Goal: Obtain resource: Download file/media

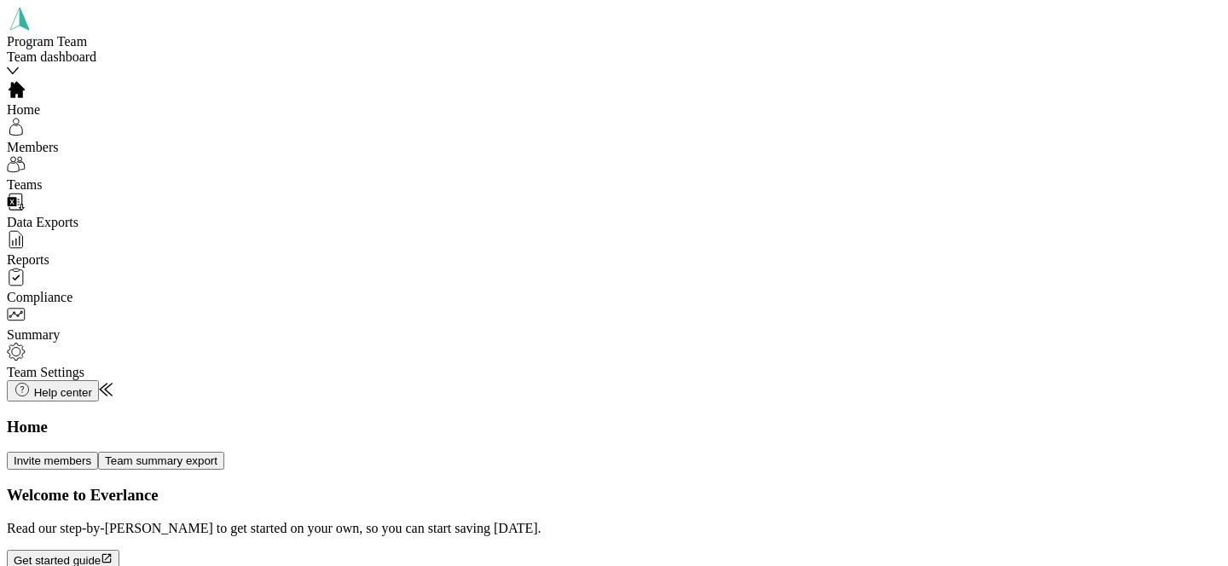
click at [89, 106] on div "Home" at bounding box center [126, 99] width 239 height 38
click at [109, 150] on div "Members" at bounding box center [126, 137] width 239 height 38
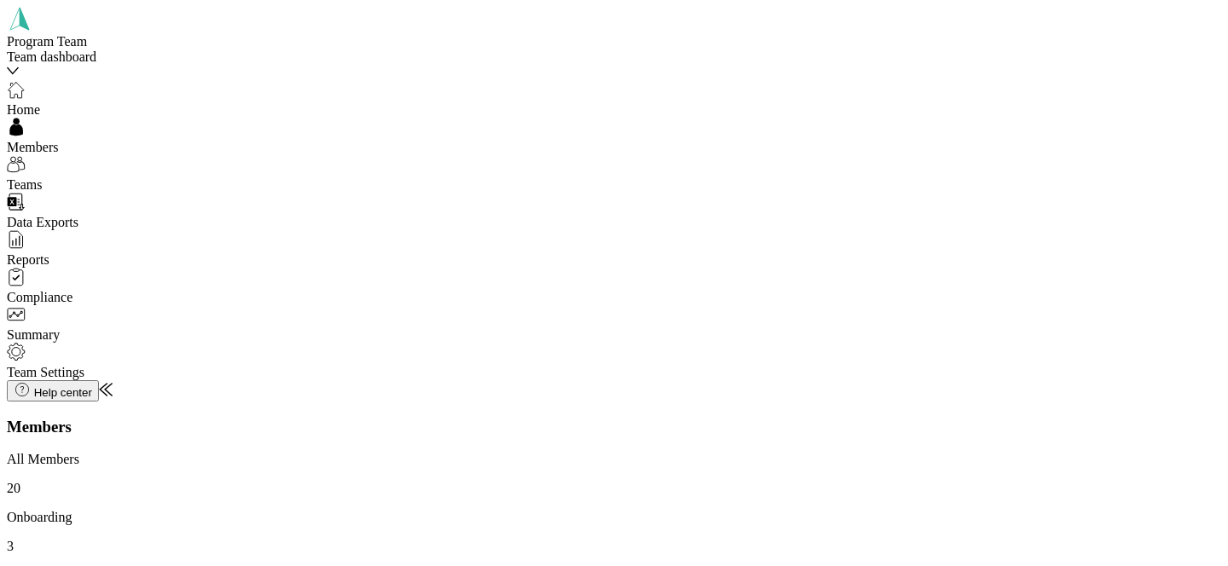
scroll to position [414, 0]
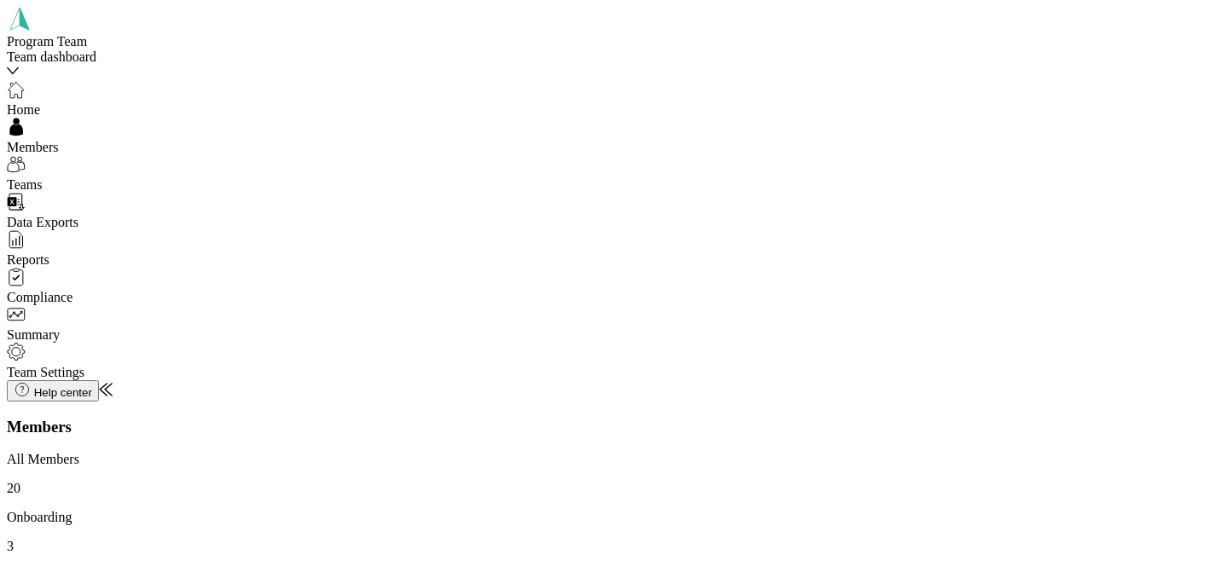
scroll to position [514, 0]
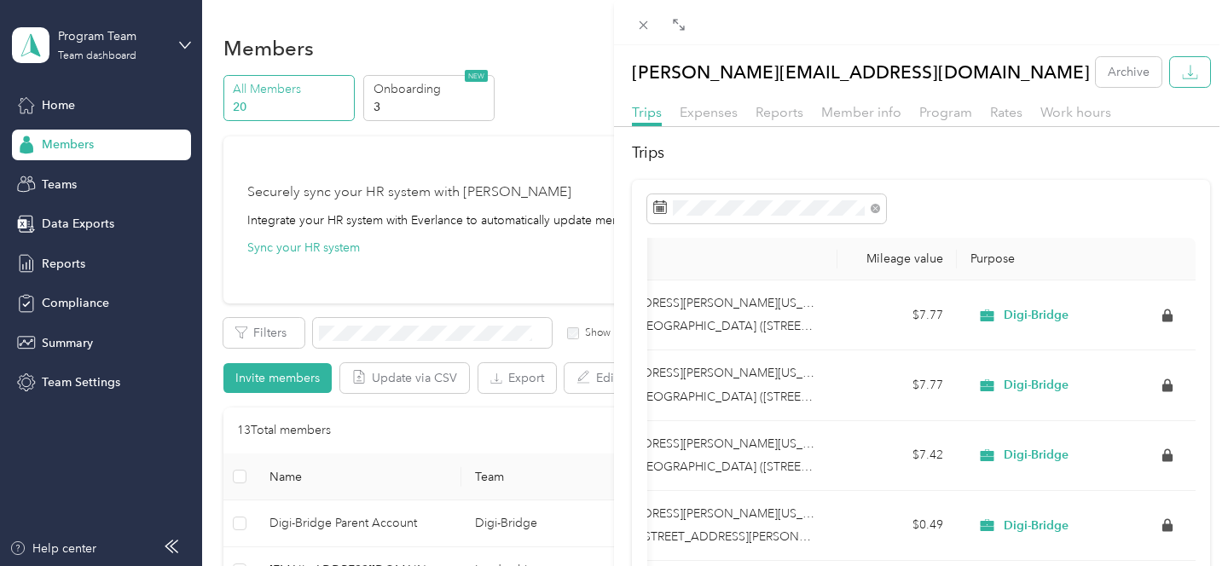
click at [1183, 72] on icon "button" at bounding box center [1190, 72] width 16 height 16
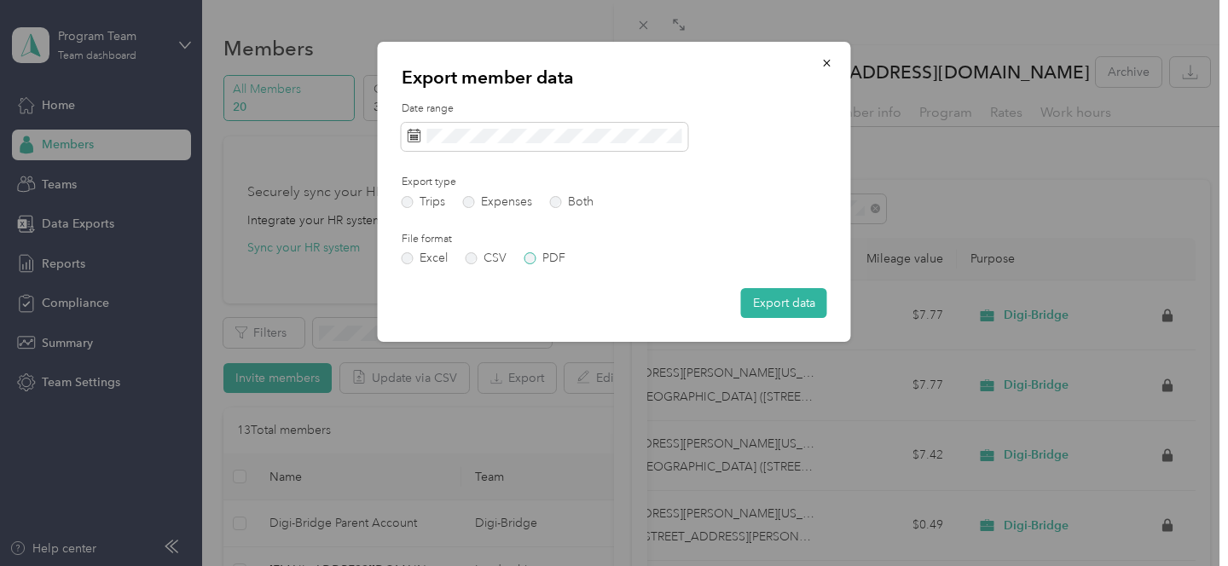
click at [536, 259] on label "PDF" at bounding box center [544, 258] width 41 height 12
click at [791, 298] on button "Export data" at bounding box center [784, 303] width 86 height 30
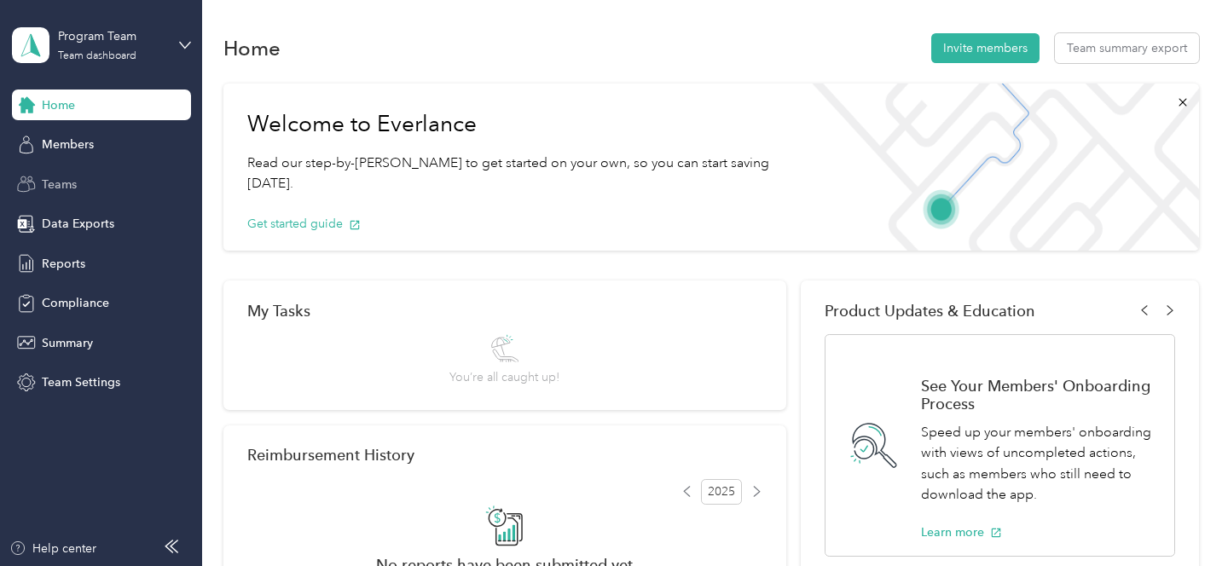
click at [99, 183] on div "Teams" at bounding box center [101, 184] width 179 height 31
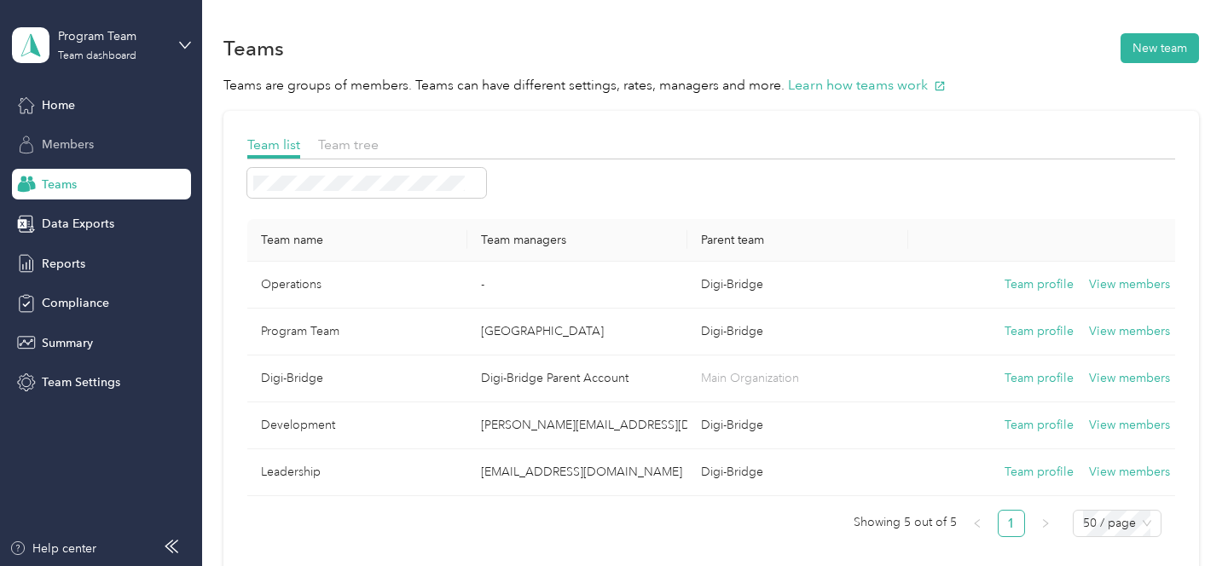
click at [101, 142] on div "Members" at bounding box center [101, 145] width 179 height 31
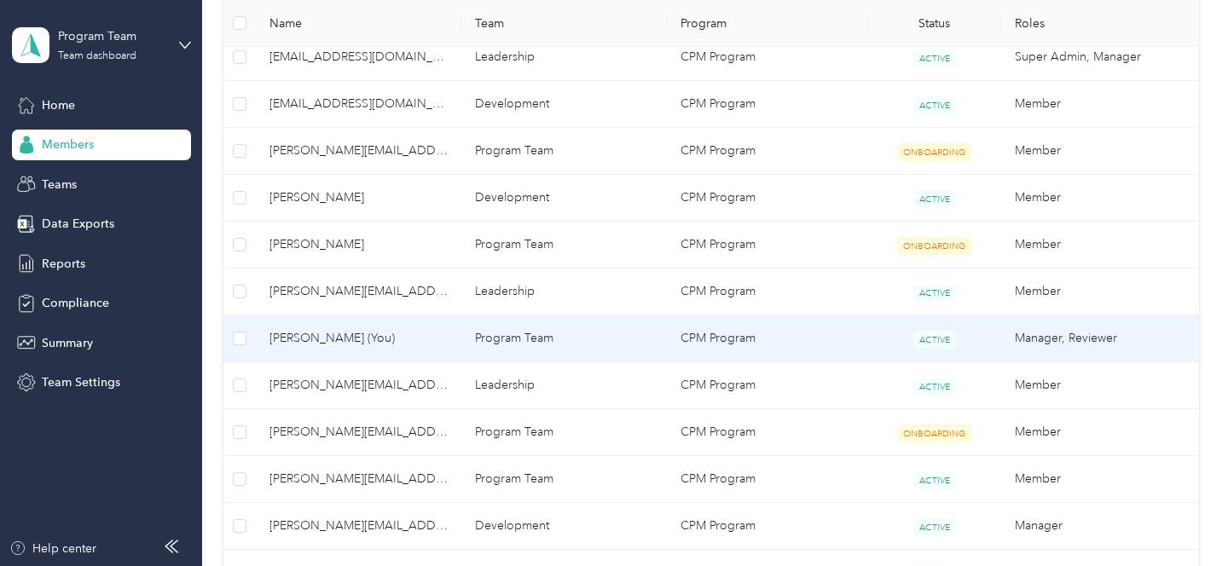
scroll to position [517, 0]
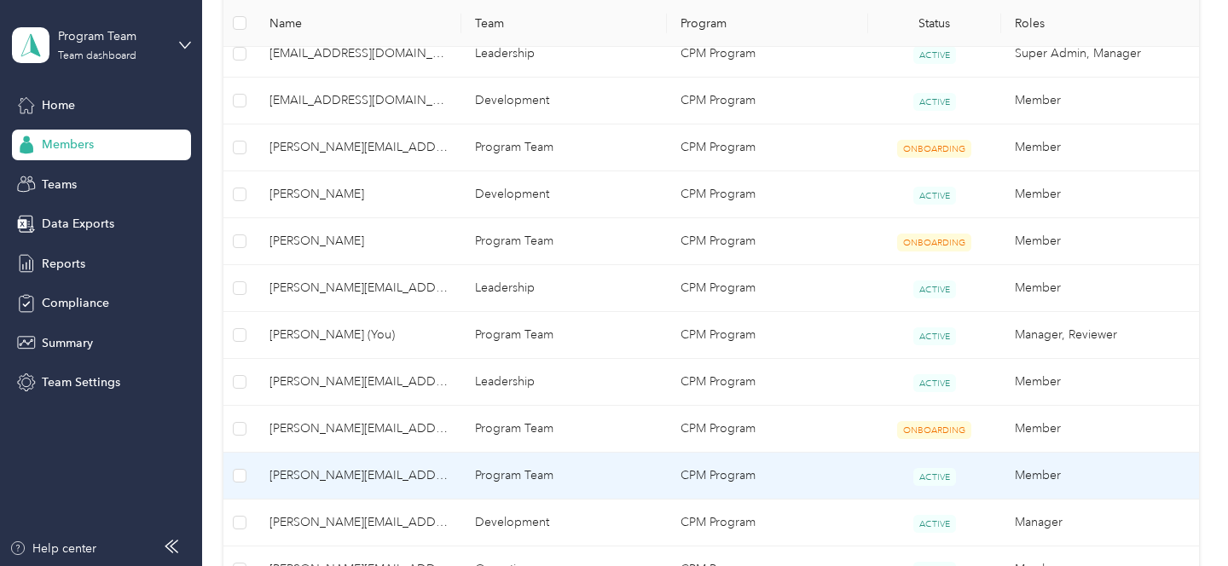
click at [503, 475] on td "Program Team" at bounding box center [563, 476] width 205 height 47
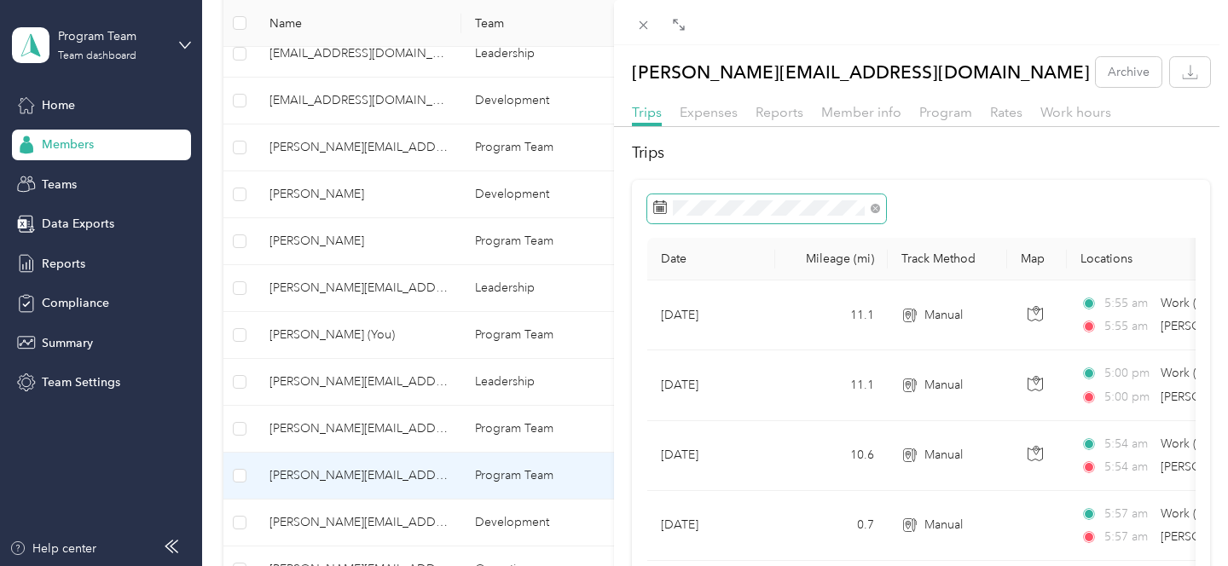
click at [823, 215] on span at bounding box center [766, 208] width 239 height 29
click at [832, 195] on span at bounding box center [766, 208] width 239 height 29
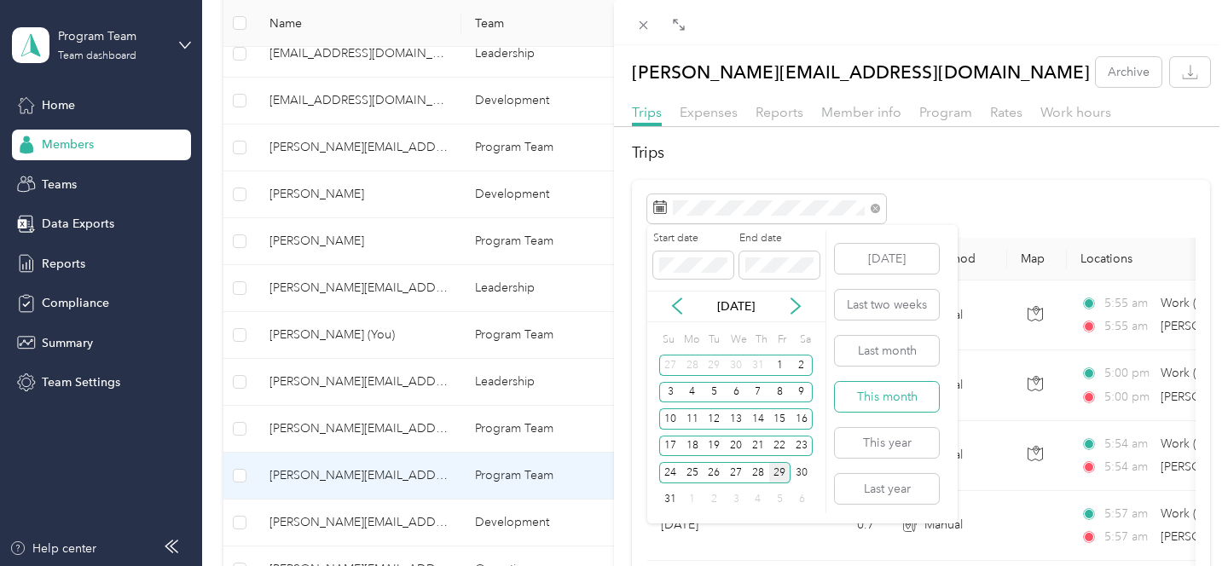
click at [873, 389] on button "This month" at bounding box center [887, 397] width 104 height 30
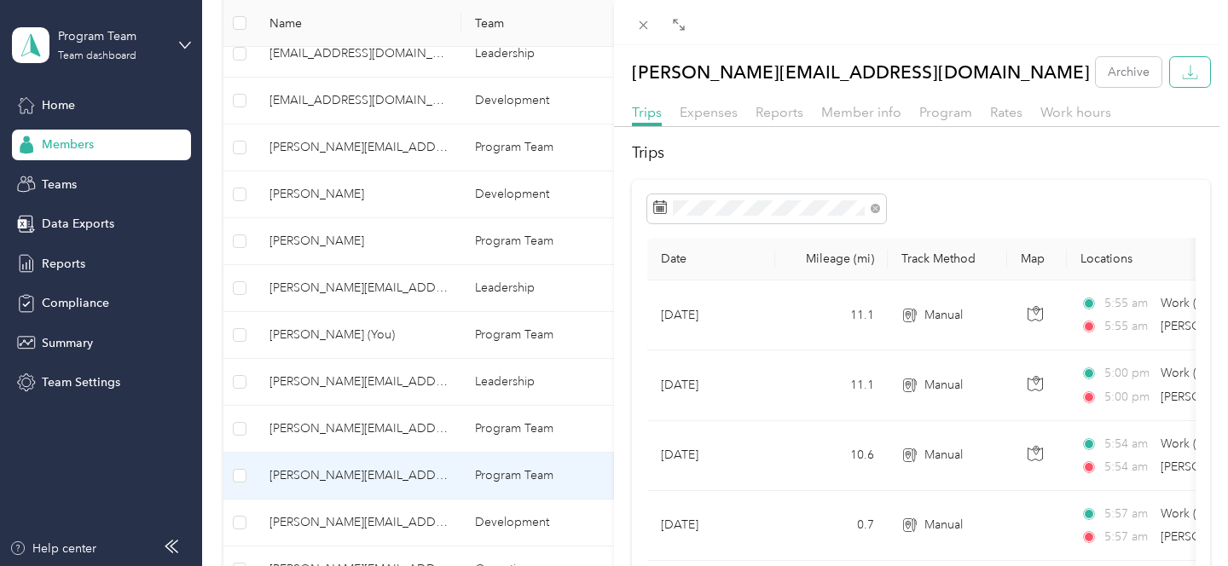
click at [1197, 68] on icon "button" at bounding box center [1190, 72] width 16 height 16
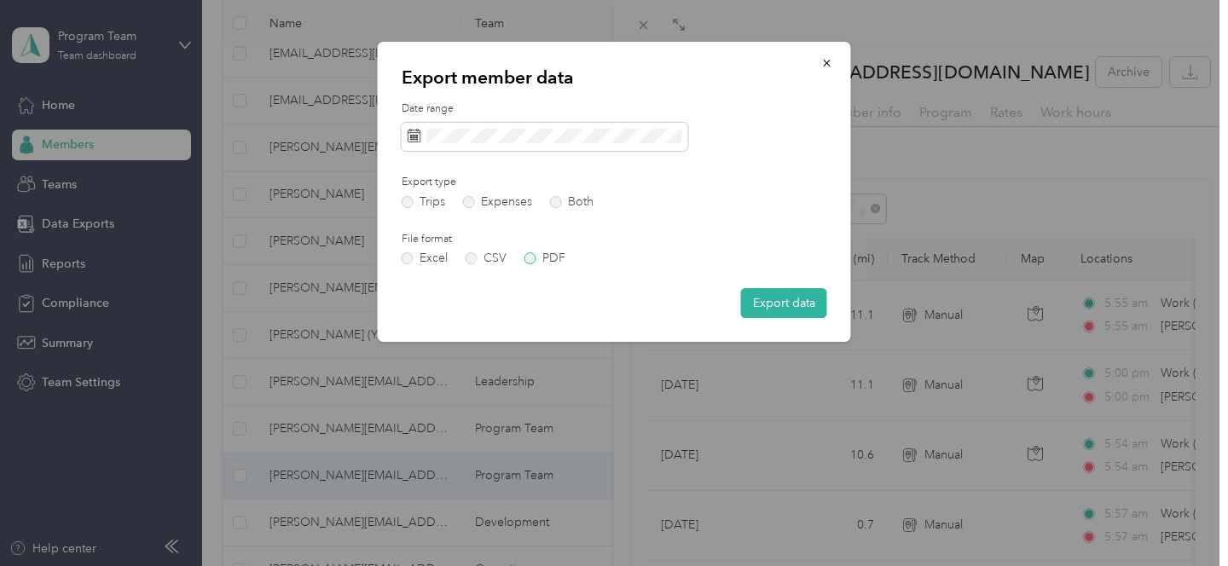
click at [552, 255] on label "PDF" at bounding box center [544, 258] width 41 height 12
click at [802, 307] on button "Export data" at bounding box center [784, 303] width 86 height 30
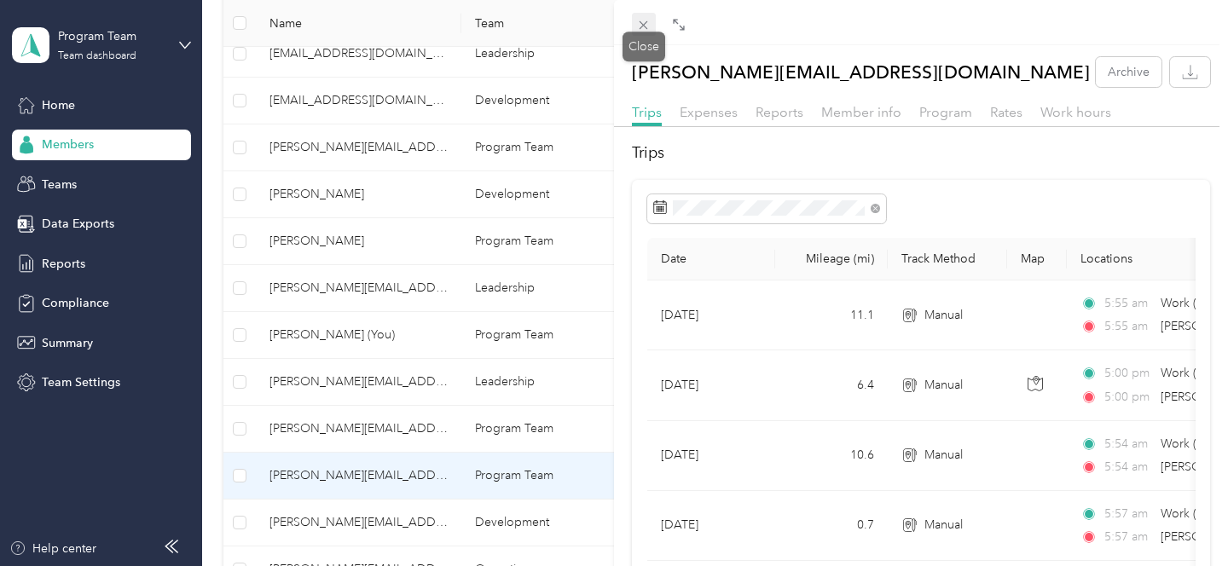
click at [650, 25] on span at bounding box center [644, 25] width 24 height 24
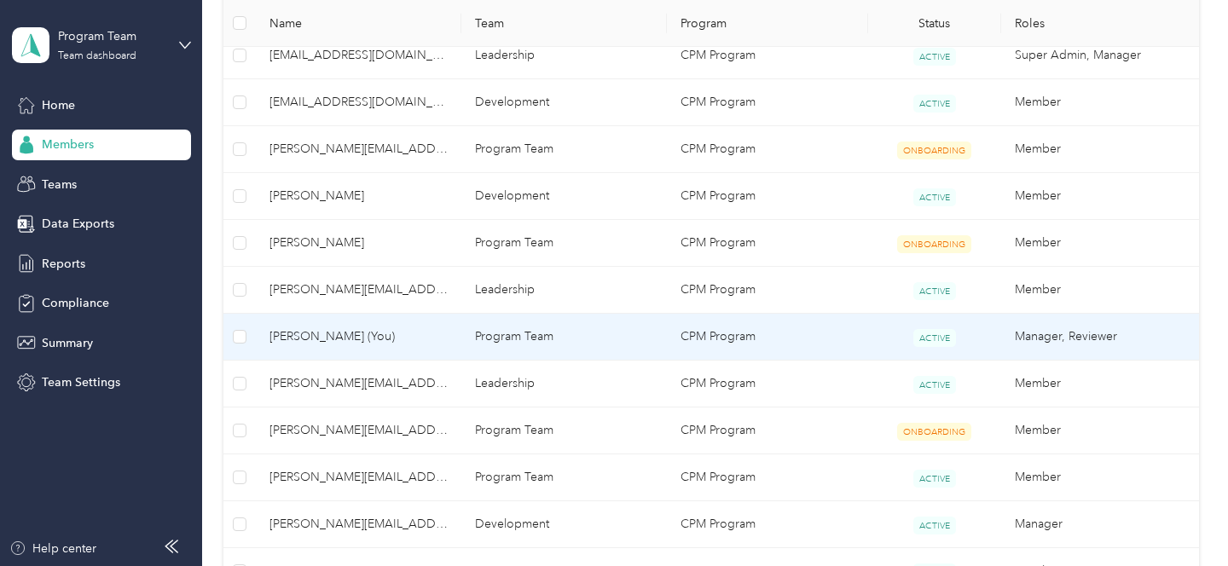
scroll to position [587, 0]
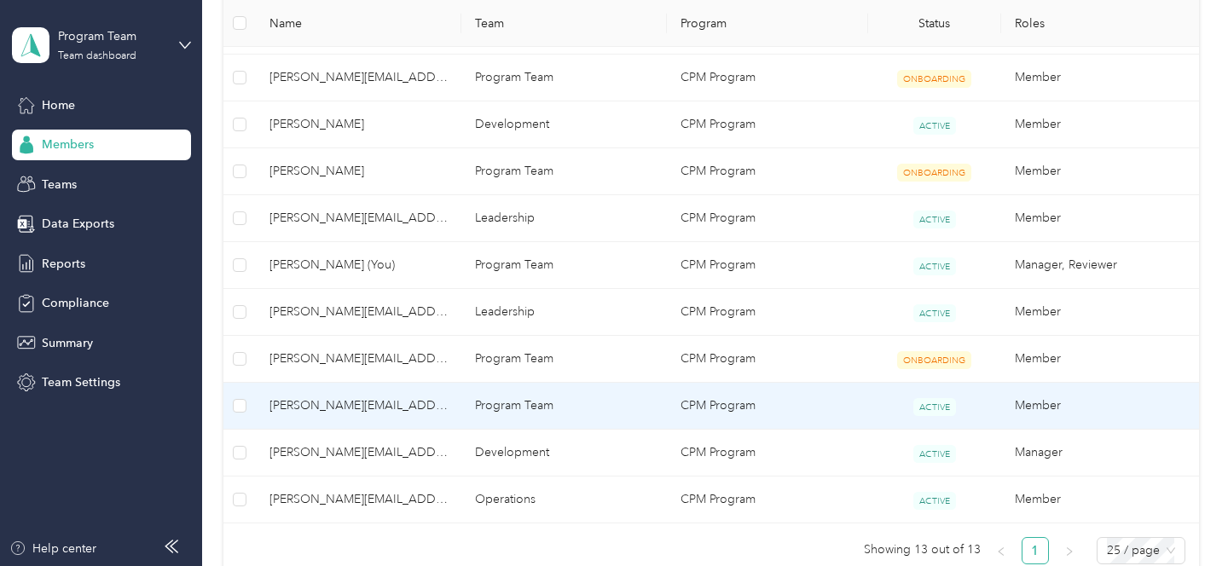
click at [459, 402] on td "[PERSON_NAME][EMAIL_ADDRESS][DOMAIN_NAME]" at bounding box center [358, 406] width 205 height 47
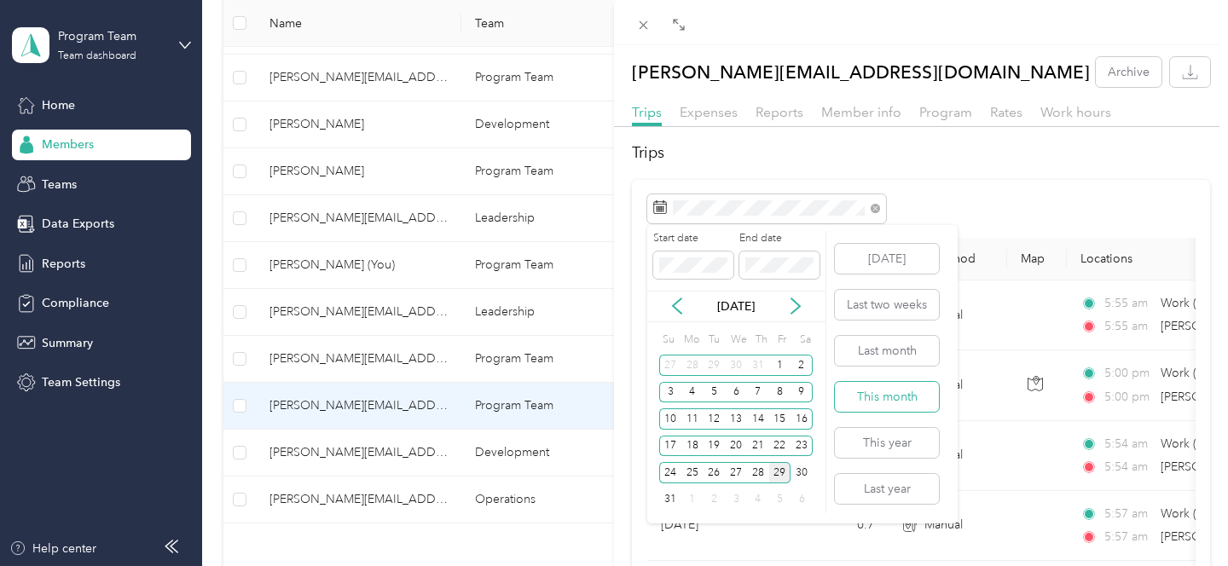
click at [876, 390] on button "This month" at bounding box center [887, 397] width 104 height 30
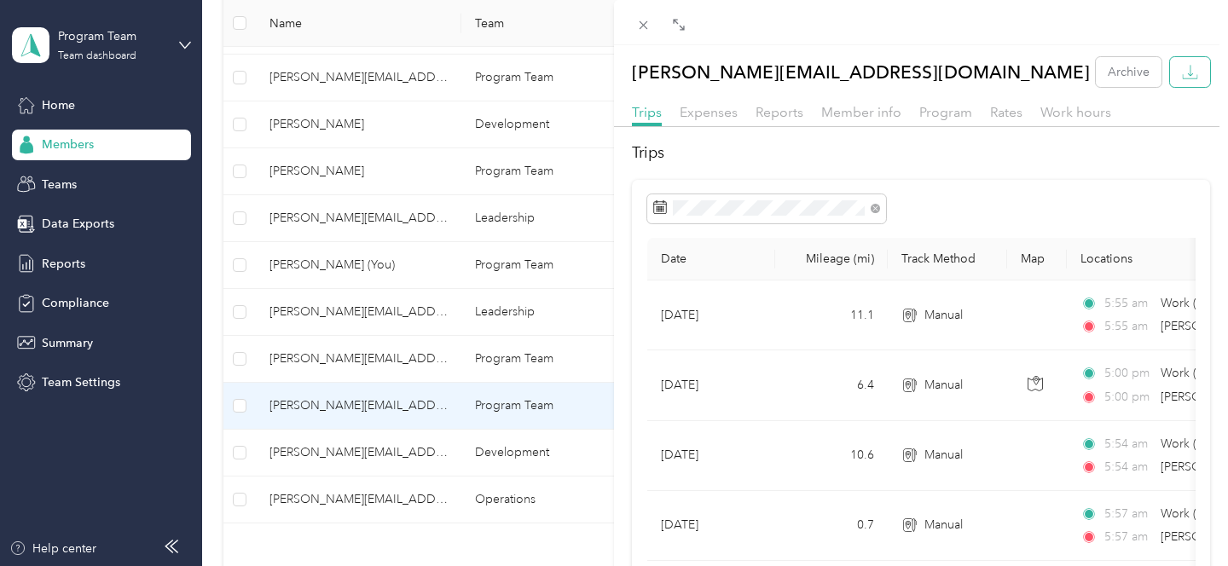
click at [1193, 73] on icon "button" at bounding box center [1190, 72] width 16 height 16
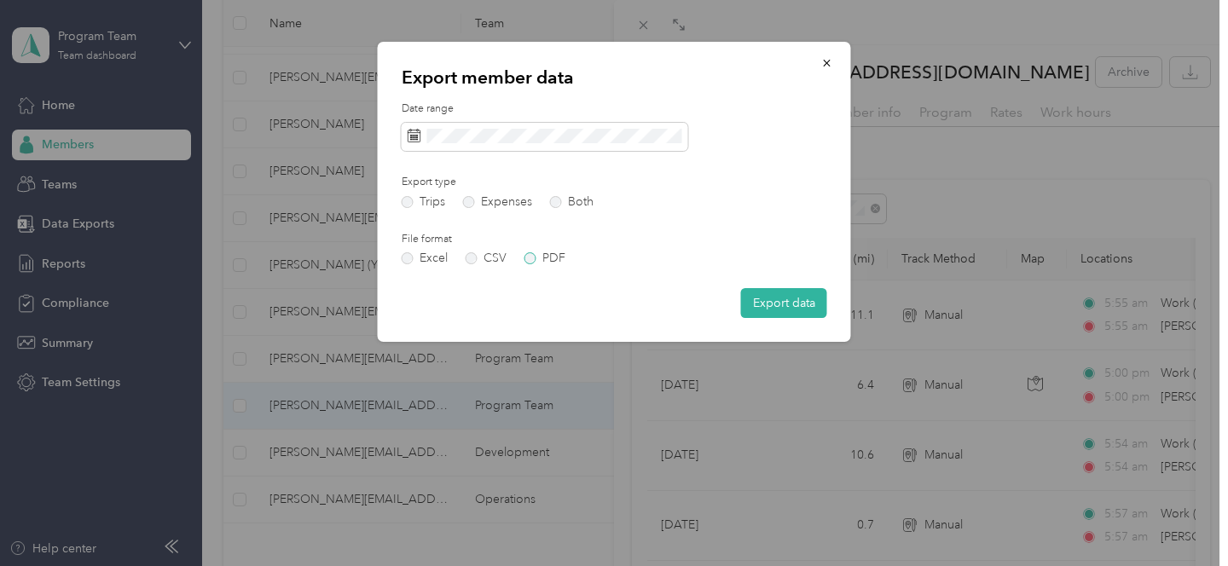
click at [552, 255] on label "PDF" at bounding box center [544, 258] width 41 height 12
click at [777, 303] on button "Export data" at bounding box center [784, 303] width 86 height 30
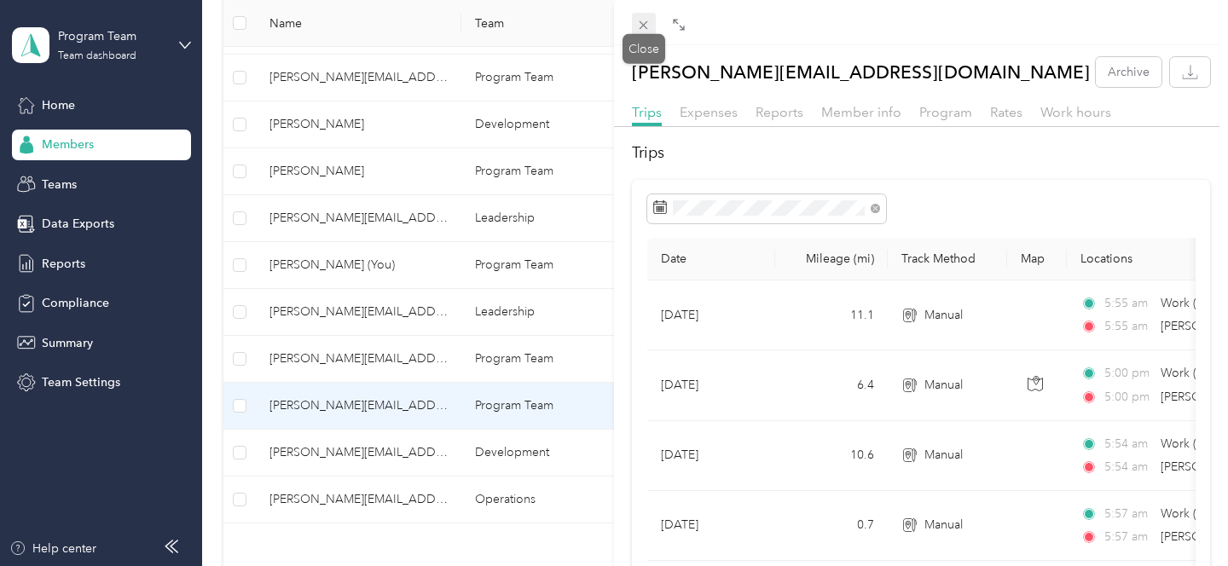
click at [641, 20] on icon at bounding box center [643, 25] width 14 height 14
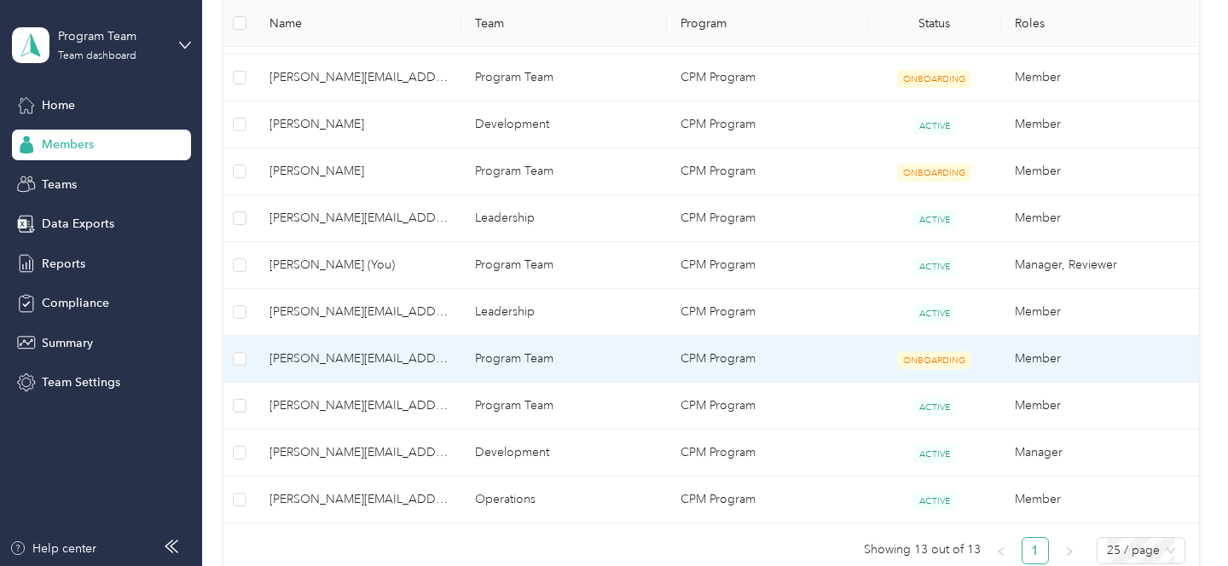
click at [616, 344] on td "Program Team" at bounding box center [563, 359] width 205 height 47
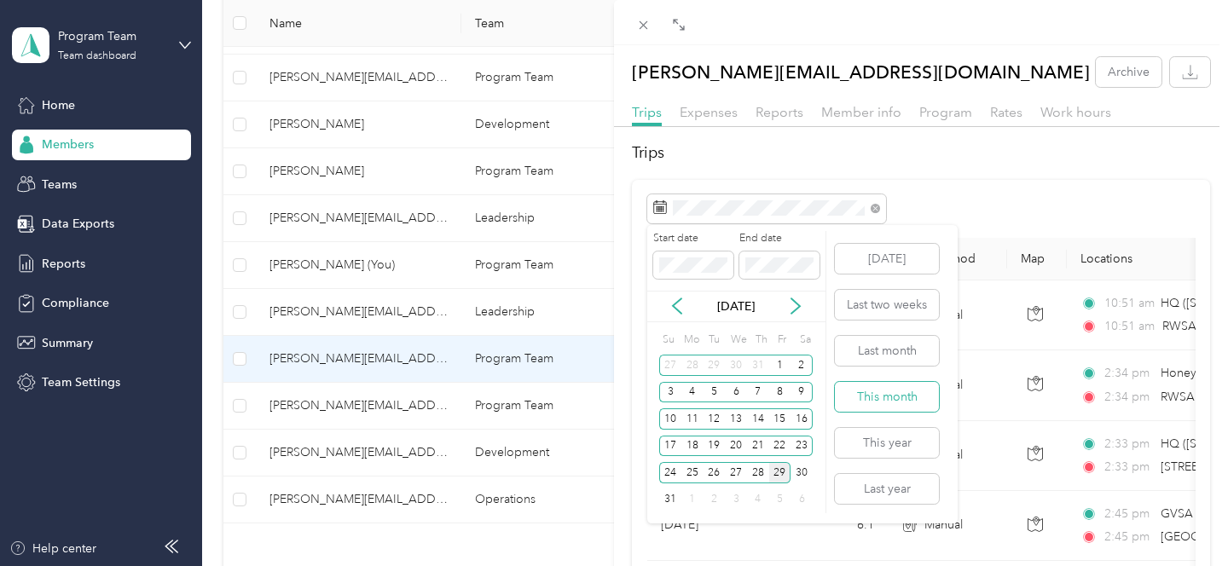
click at [893, 396] on button "This month" at bounding box center [887, 397] width 104 height 30
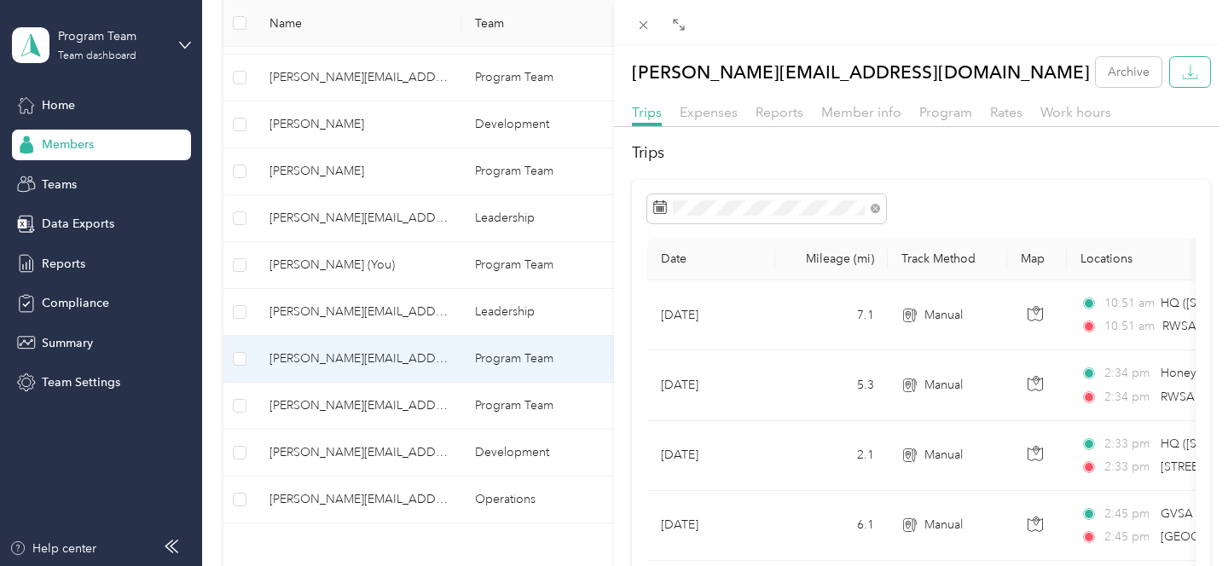
click at [1188, 67] on icon "button" at bounding box center [1190, 72] width 16 height 16
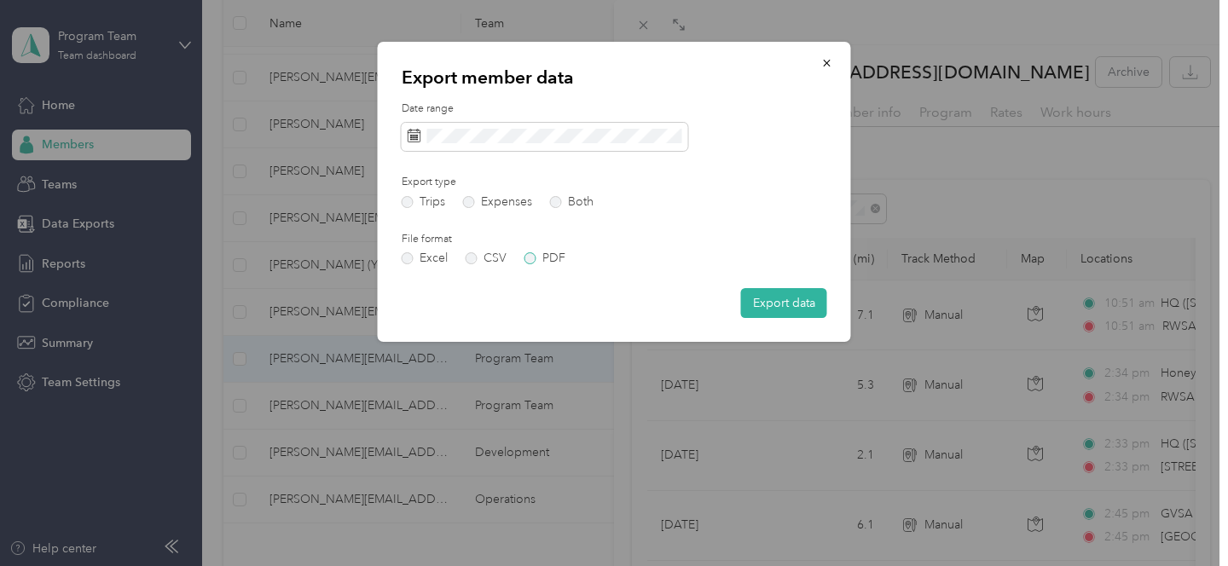
click at [545, 254] on label "PDF" at bounding box center [544, 258] width 41 height 12
click at [806, 310] on button "Export data" at bounding box center [784, 303] width 86 height 30
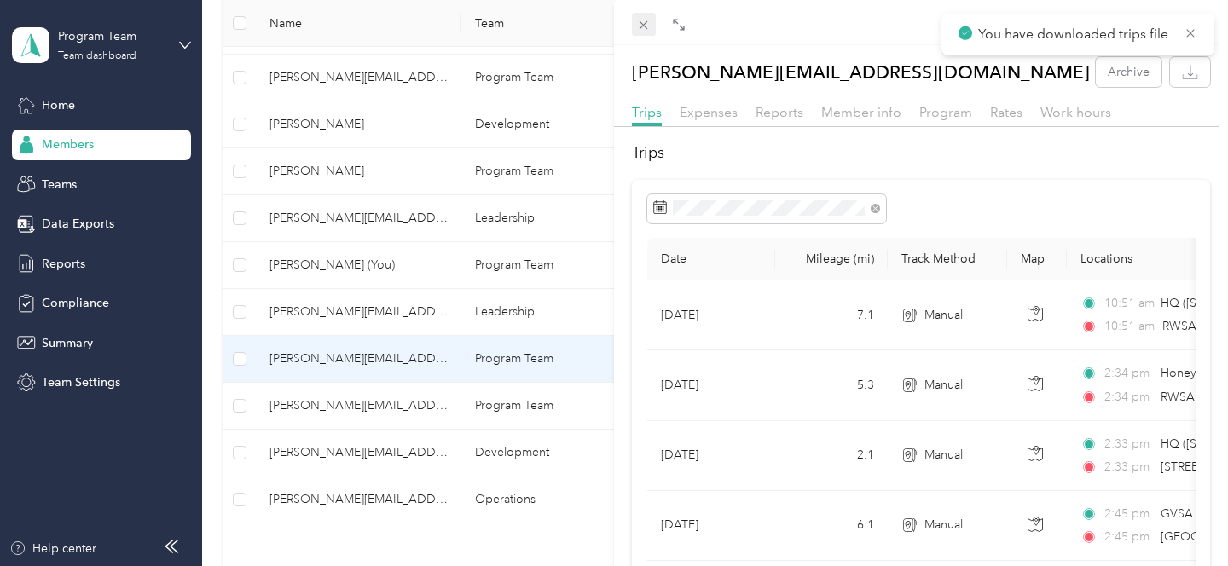
click at [641, 17] on span at bounding box center [644, 25] width 24 height 24
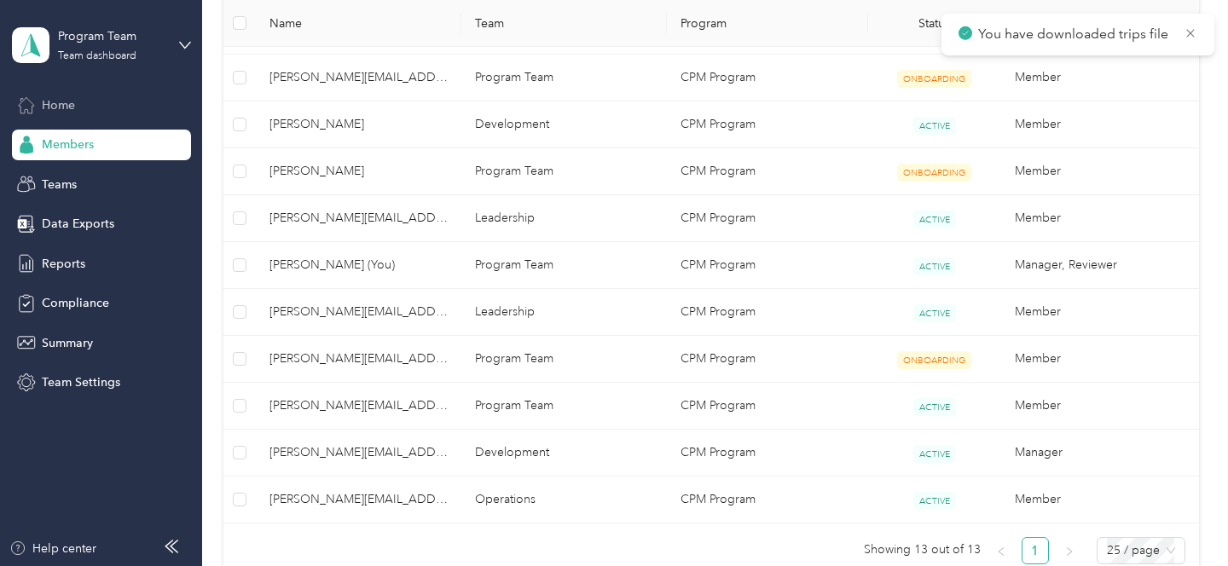
click at [72, 96] on span "Home" at bounding box center [58, 105] width 33 height 18
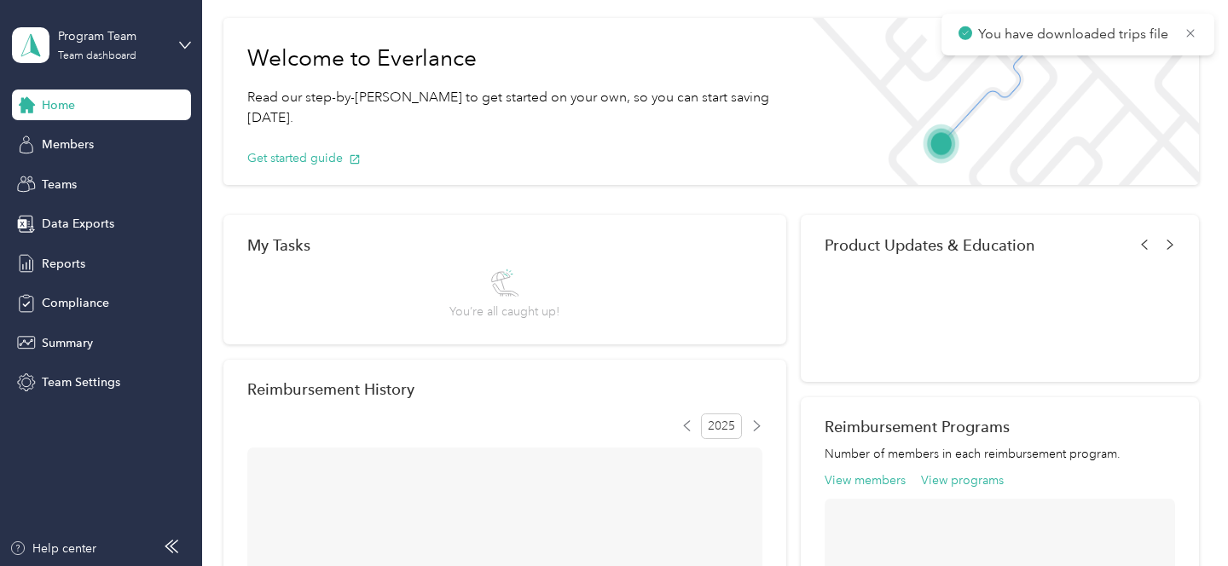
scroll to position [587, 0]
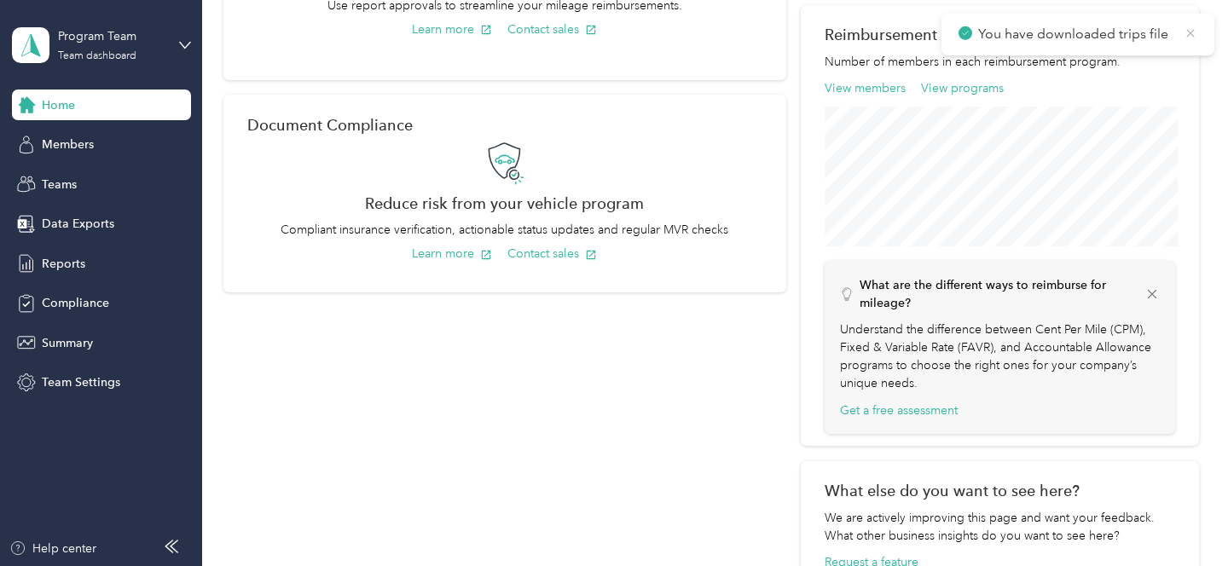
click at [1190, 33] on icon at bounding box center [1190, 33] width 8 height 8
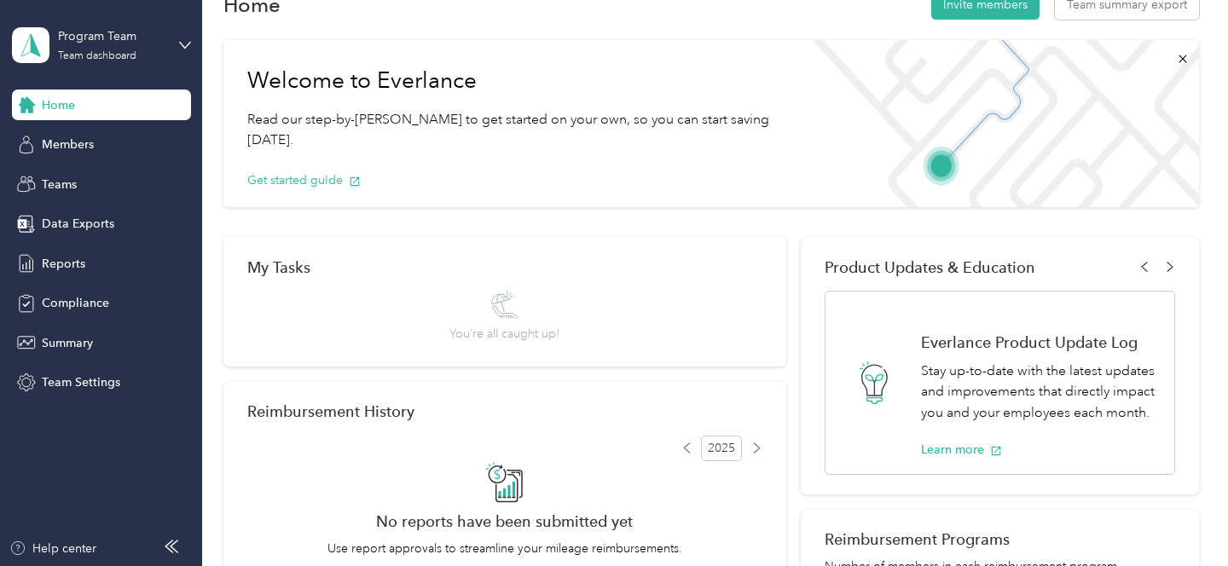
scroll to position [0, 0]
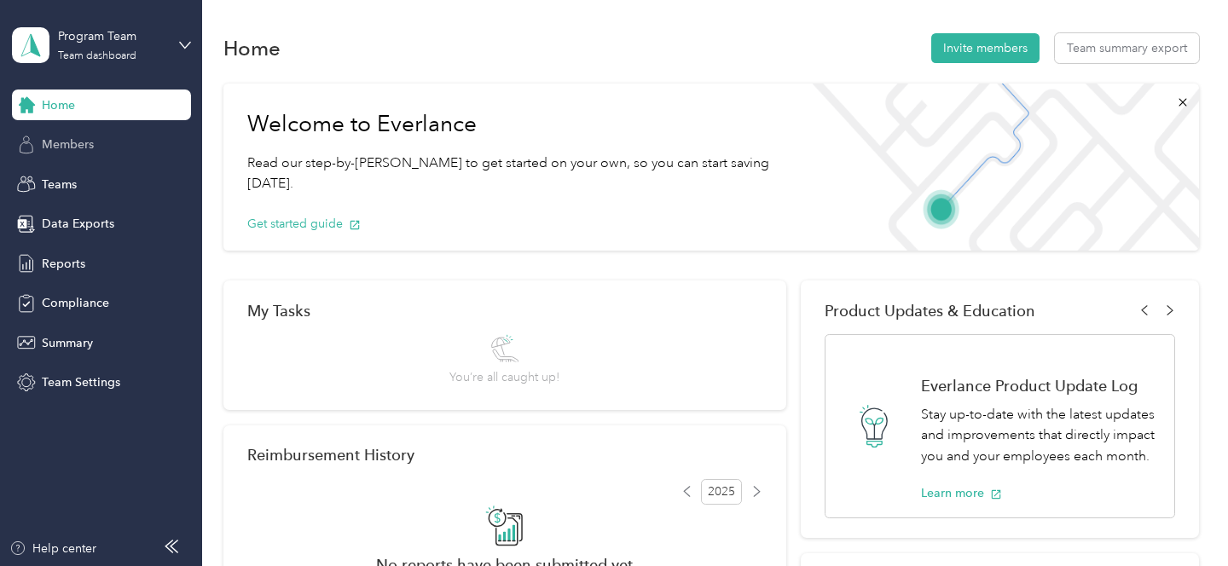
click at [93, 147] on span "Members" at bounding box center [68, 145] width 52 height 18
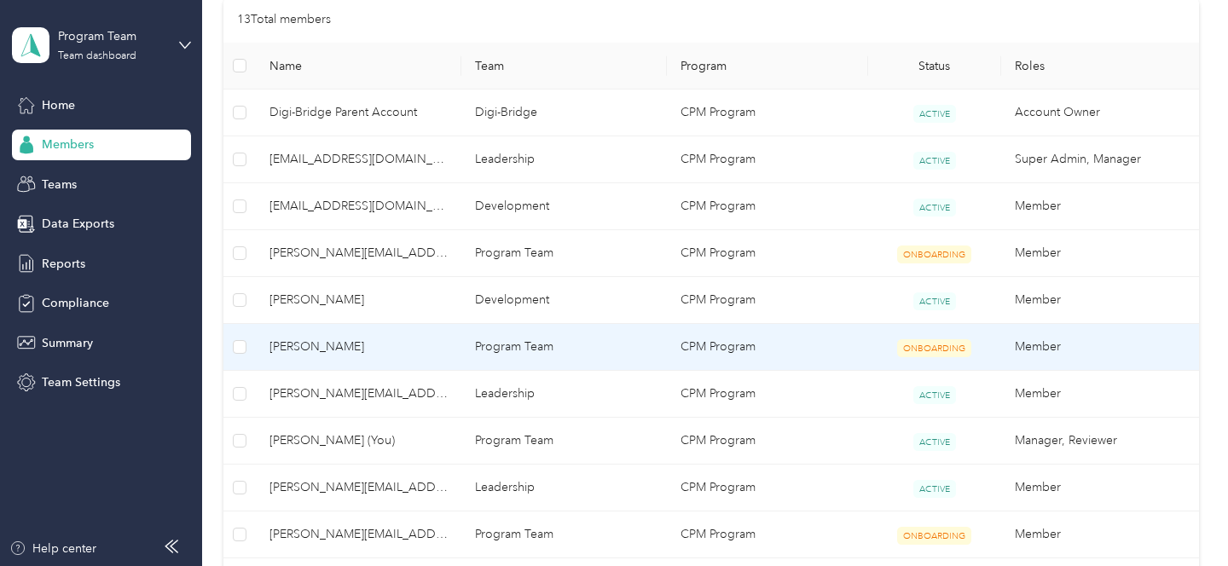
scroll to position [471, 0]
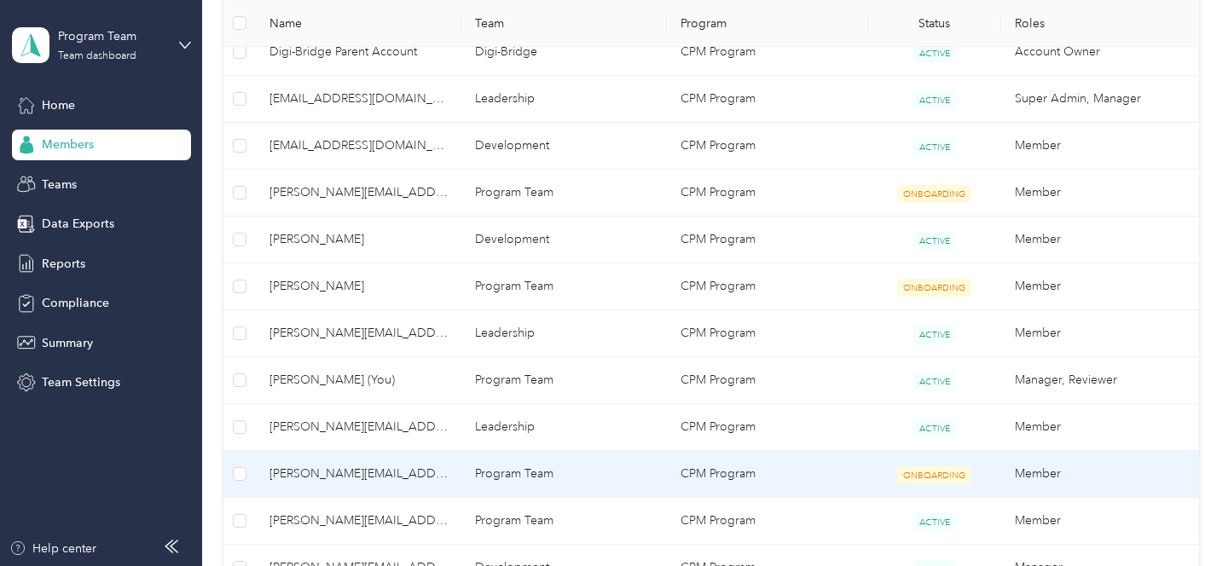
click at [331, 466] on span "[PERSON_NAME][EMAIL_ADDRESS][DOMAIN_NAME]" at bounding box center [358, 474] width 178 height 19
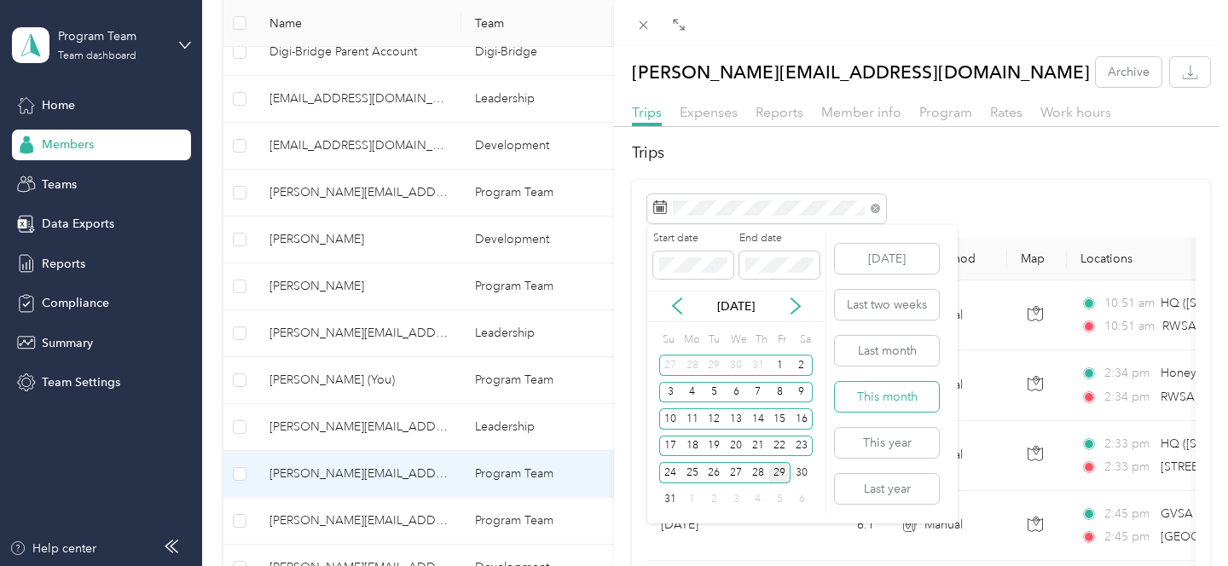
click at [904, 399] on button "This month" at bounding box center [887, 397] width 104 height 30
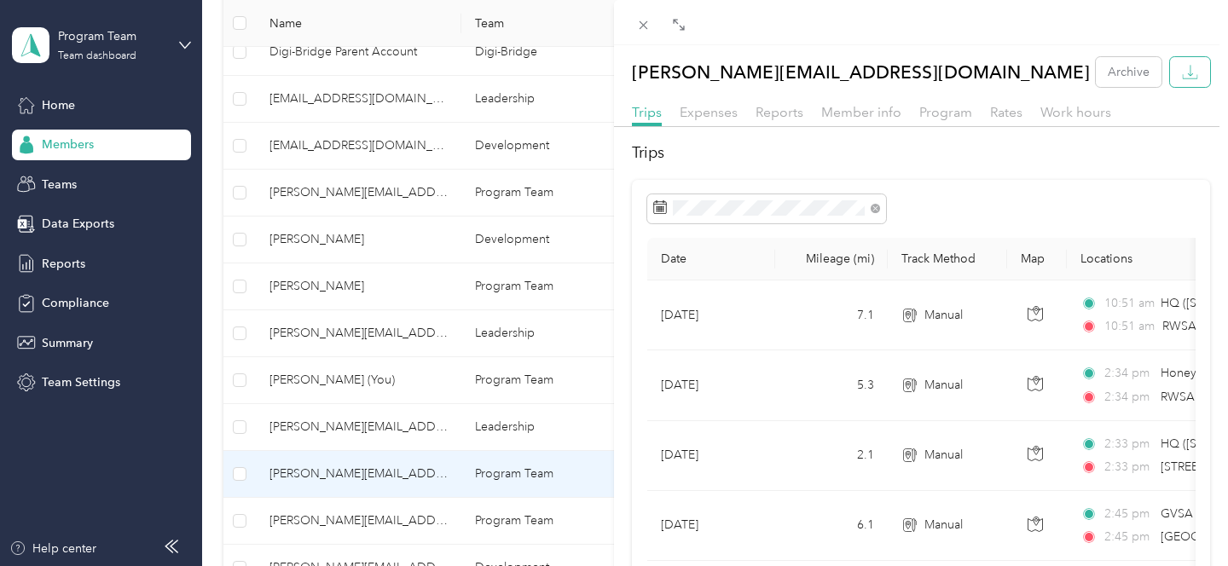
click at [1197, 77] on icon "button" at bounding box center [1190, 72] width 16 height 16
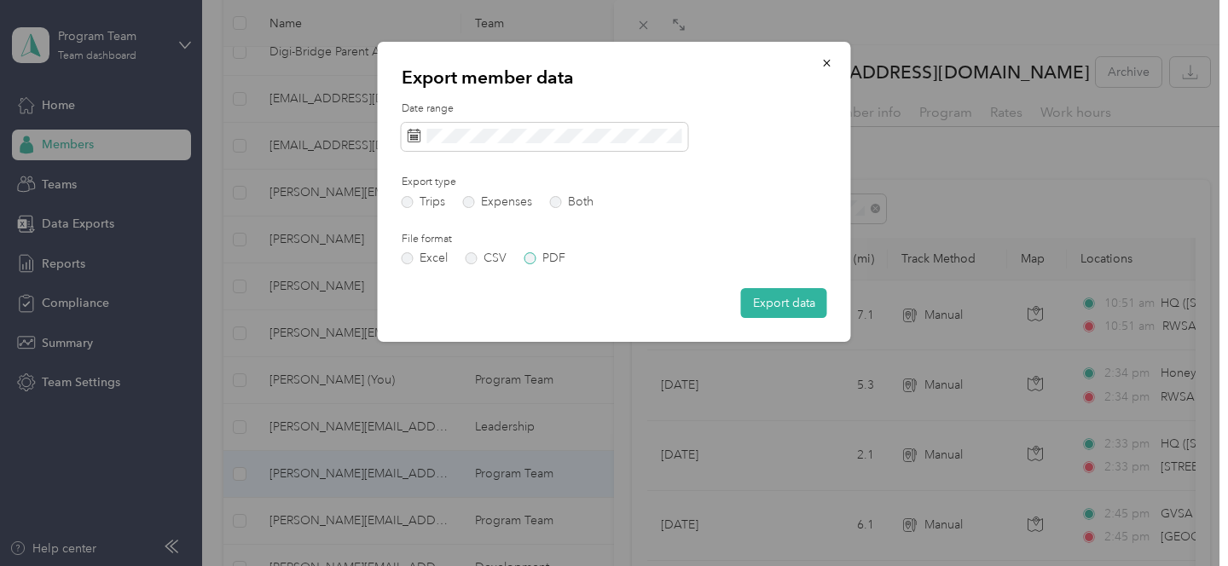
click at [550, 257] on label "PDF" at bounding box center [544, 258] width 41 height 12
click at [818, 313] on button "Export data" at bounding box center [784, 303] width 86 height 30
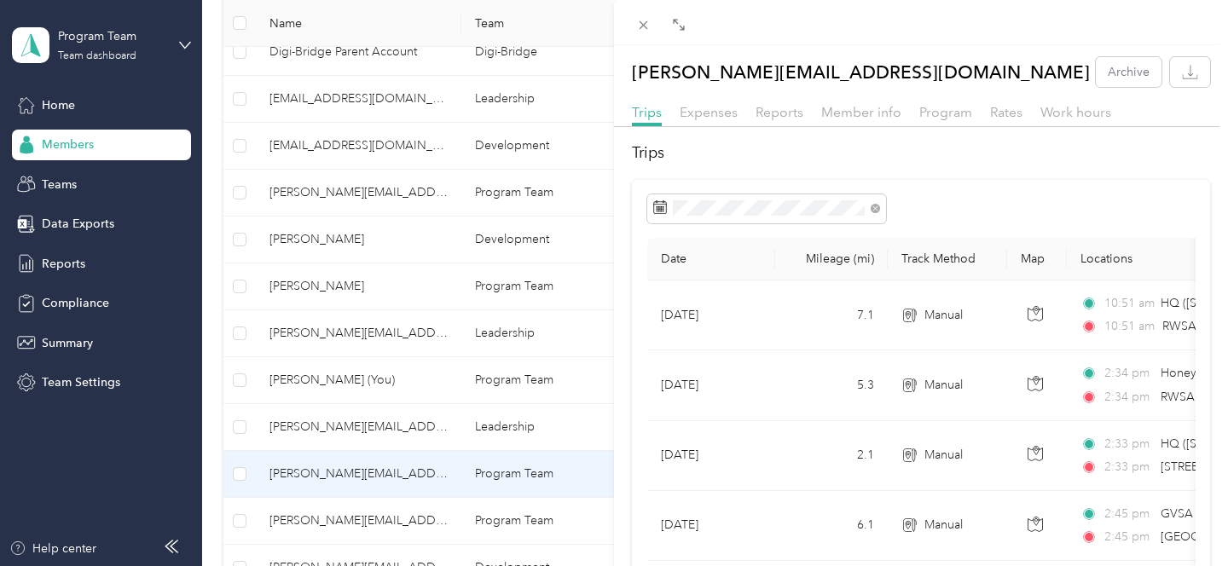
click at [359, 525] on div "[PERSON_NAME][EMAIL_ADDRESS][DOMAIN_NAME] Archive Trips Expenses Reports Member…" at bounding box center [614, 283] width 1228 height 566
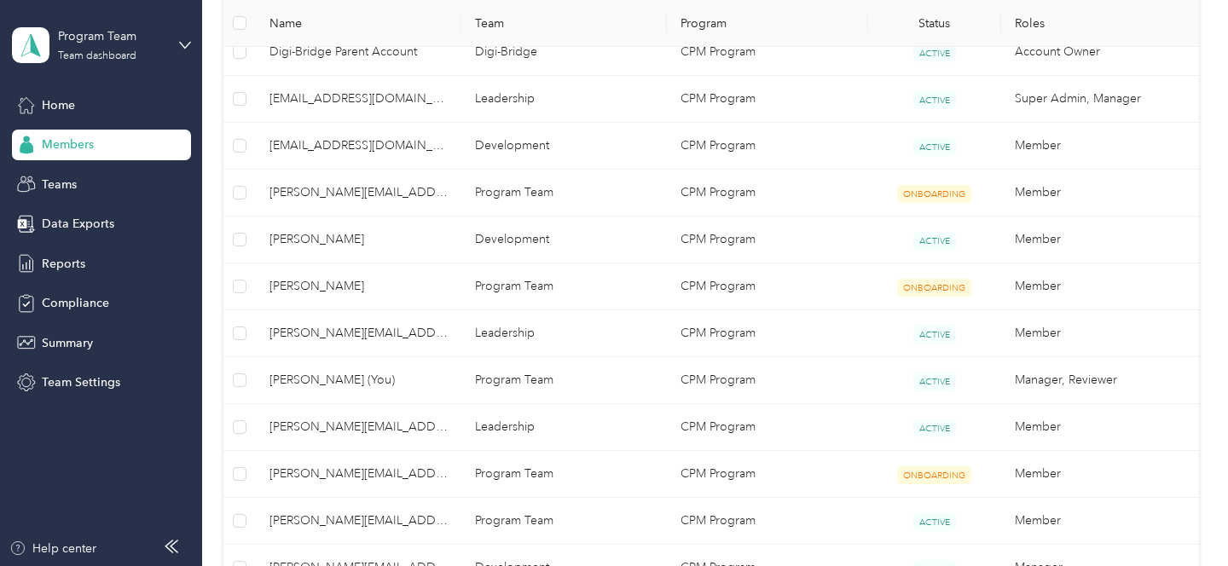
click at [357, 523] on span "[PERSON_NAME][EMAIL_ADDRESS][DOMAIN_NAME]" at bounding box center [358, 520] width 178 height 19
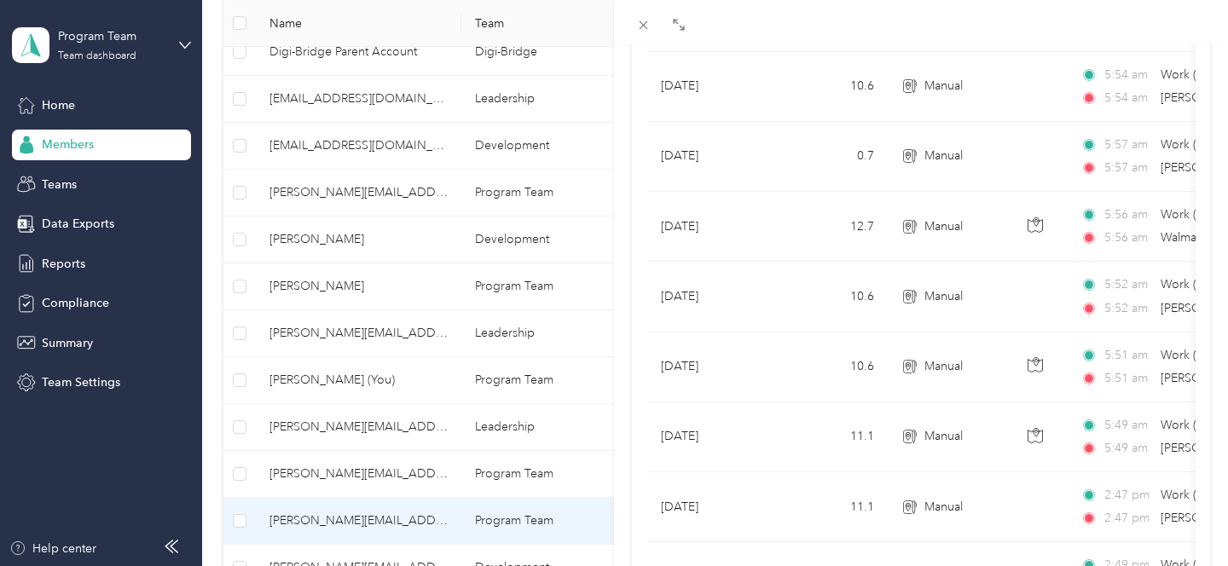
click at [496, 217] on div "kadesha@digi-bridge.org Archive Trips Expenses Reports Member info Program Rate…" at bounding box center [614, 283] width 1228 height 566
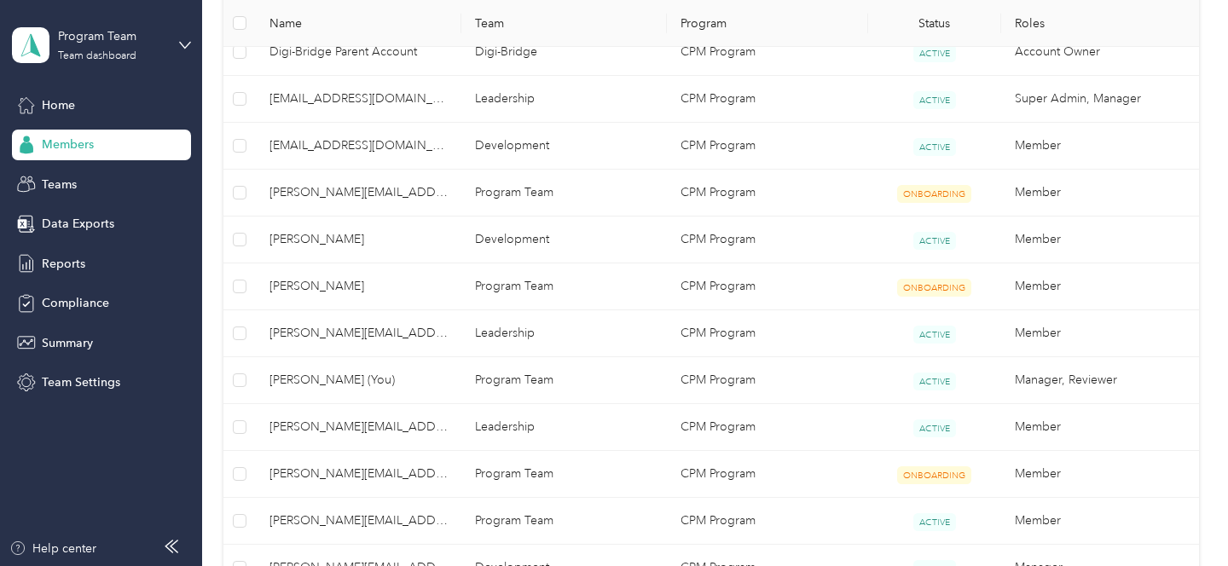
scroll to position [267, 0]
click at [487, 184] on div at bounding box center [614, 283] width 1228 height 566
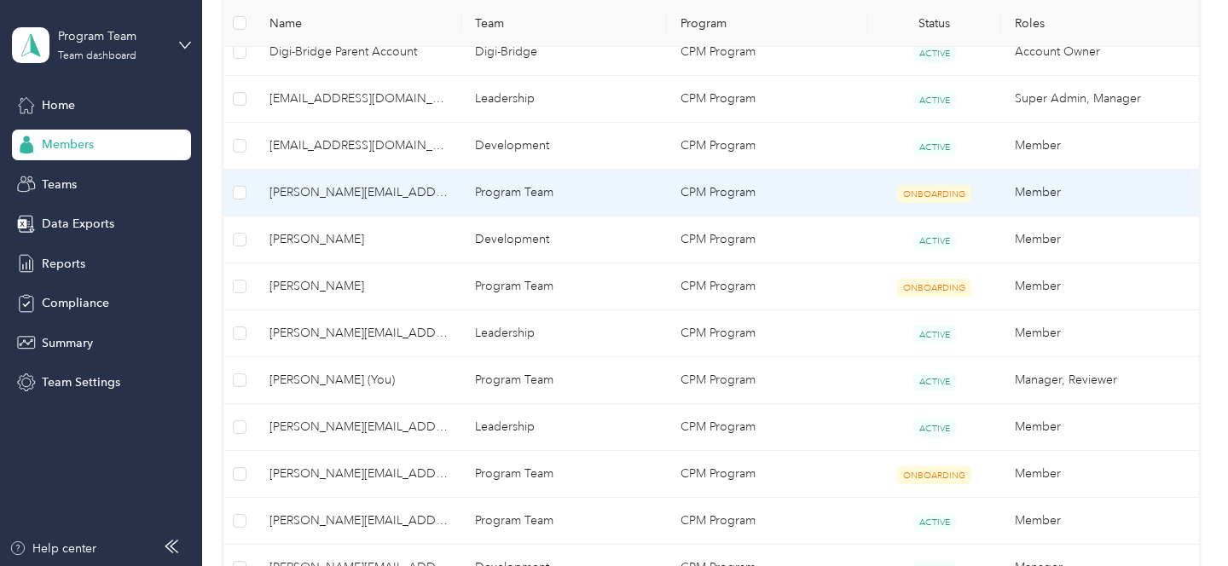
click at [458, 199] on td "[PERSON_NAME][EMAIL_ADDRESS][DOMAIN_NAME]" at bounding box center [358, 193] width 205 height 47
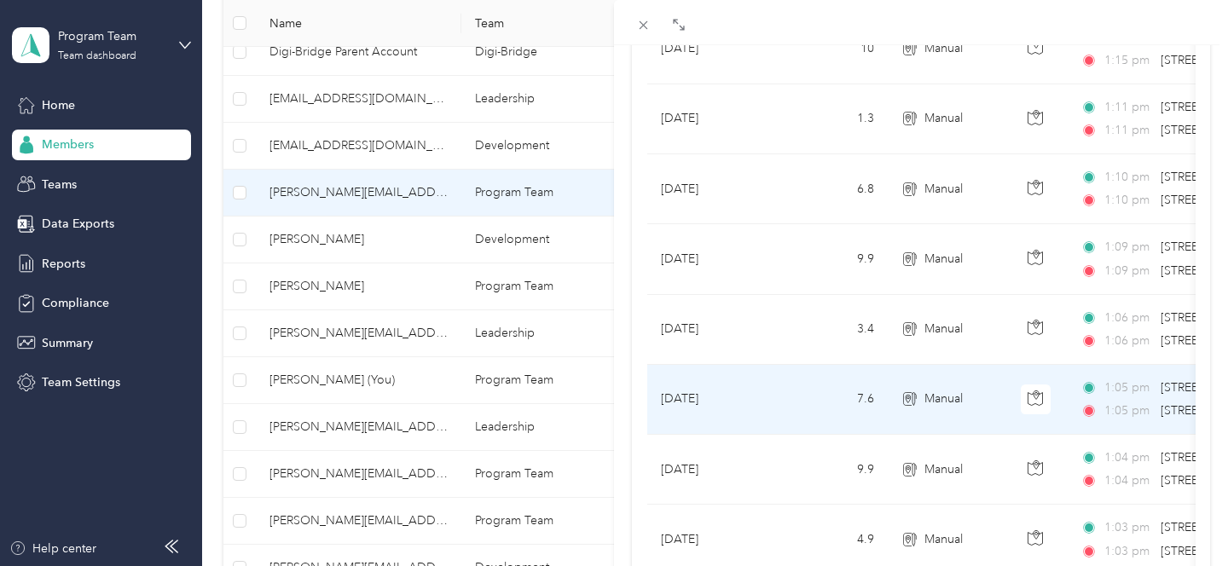
scroll to position [394, 0]
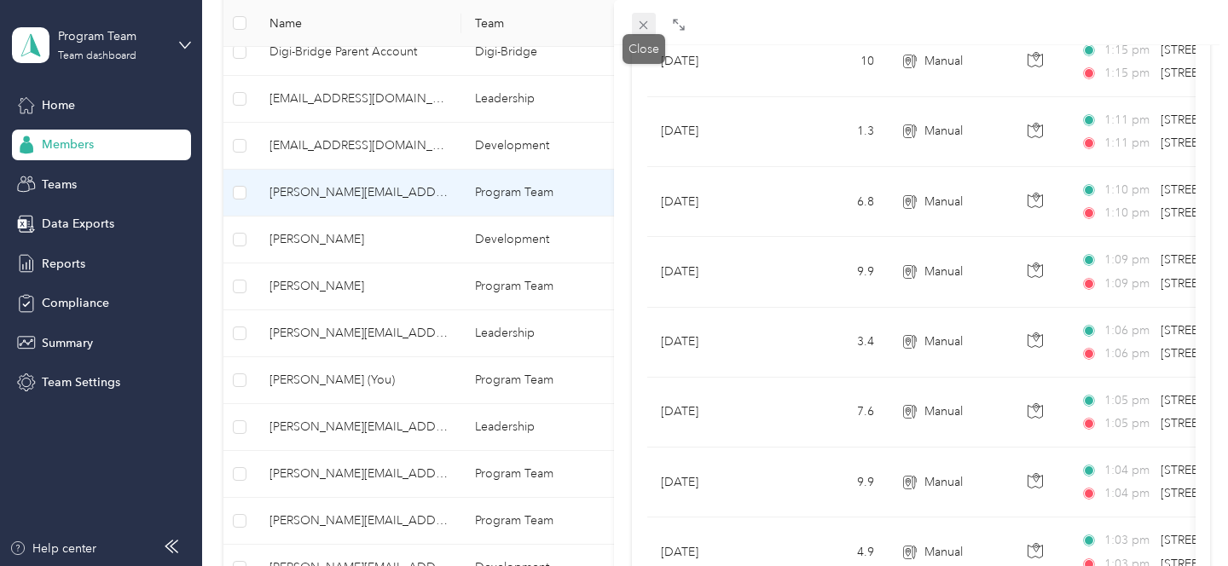
click at [643, 20] on icon at bounding box center [643, 25] width 14 height 14
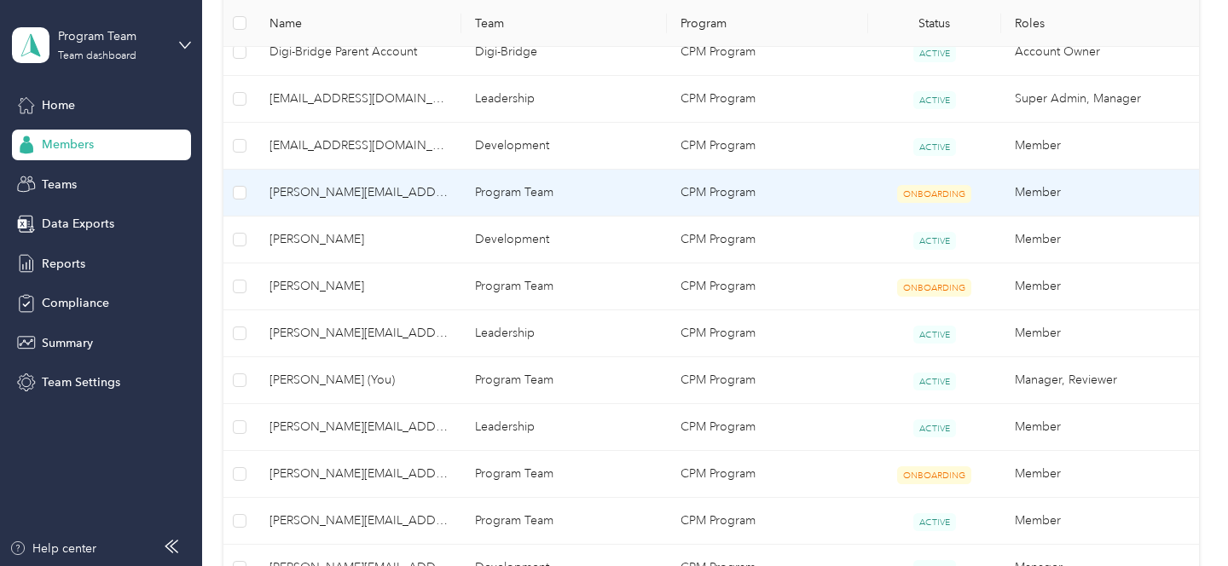
scroll to position [267, 0]
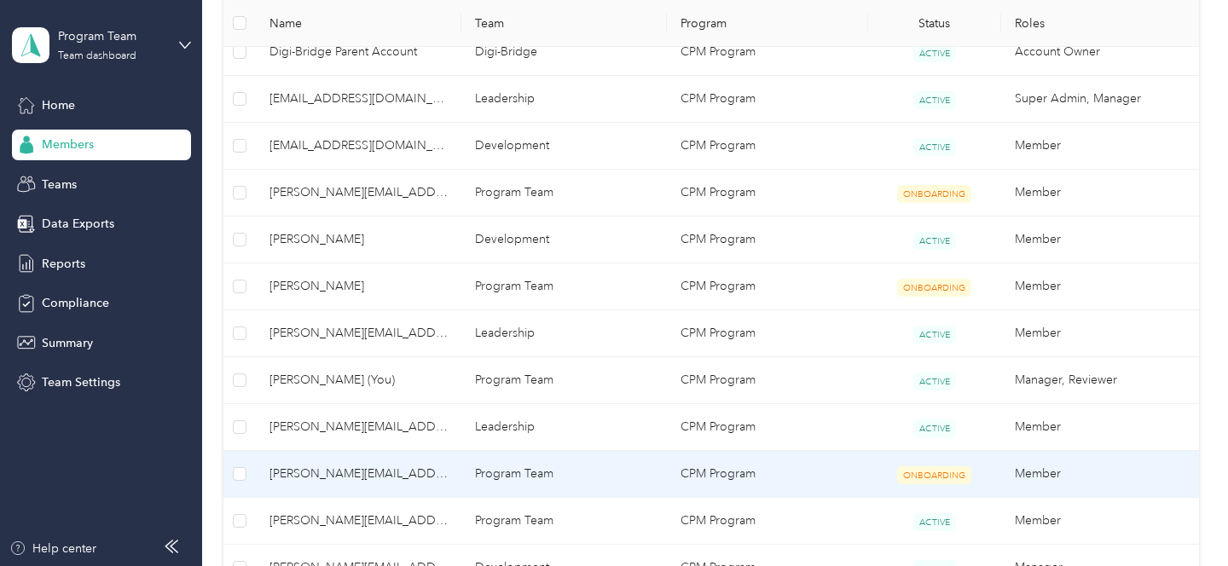
click at [459, 469] on td "[PERSON_NAME][EMAIL_ADDRESS][DOMAIN_NAME]" at bounding box center [358, 474] width 205 height 47
